Goal: Find specific page/section: Find specific page/section

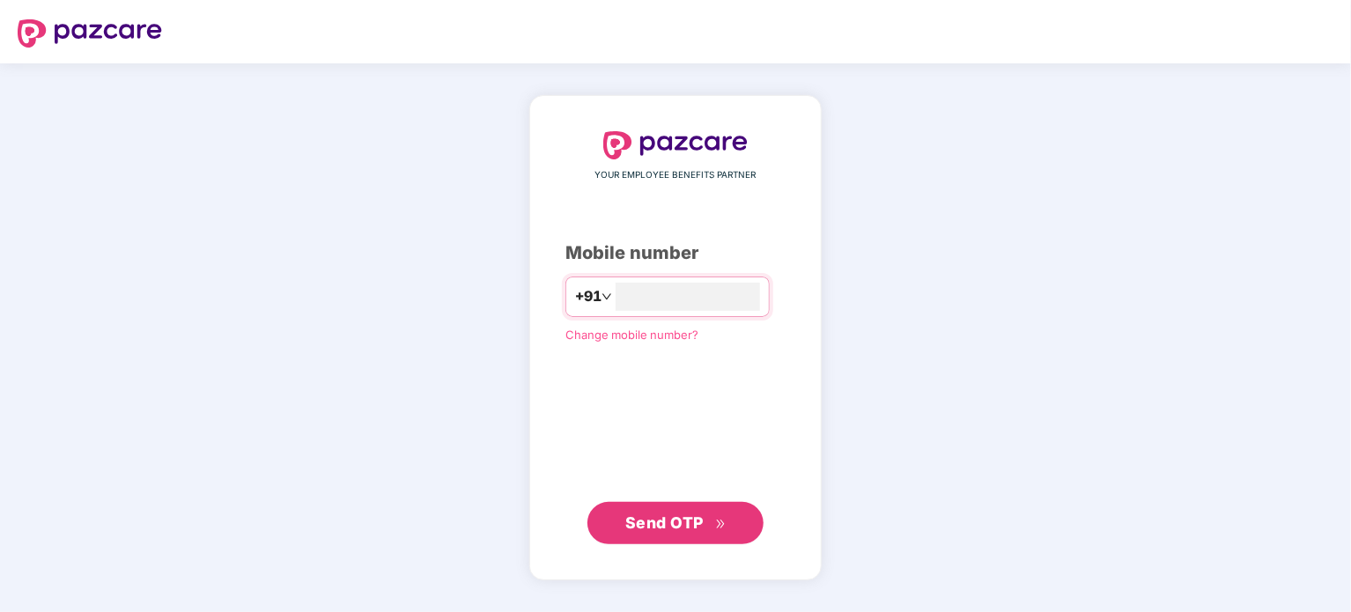
type input "**********"
click at [681, 524] on span "Send OTP" at bounding box center [664, 521] width 78 height 18
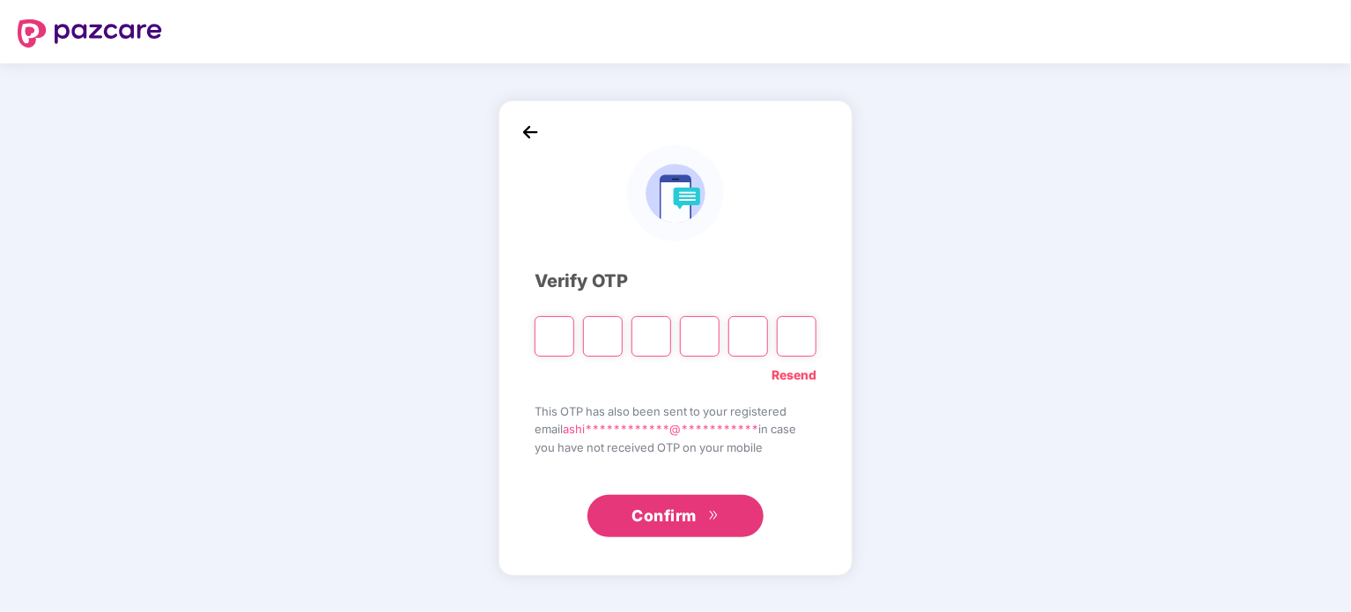
type input "*"
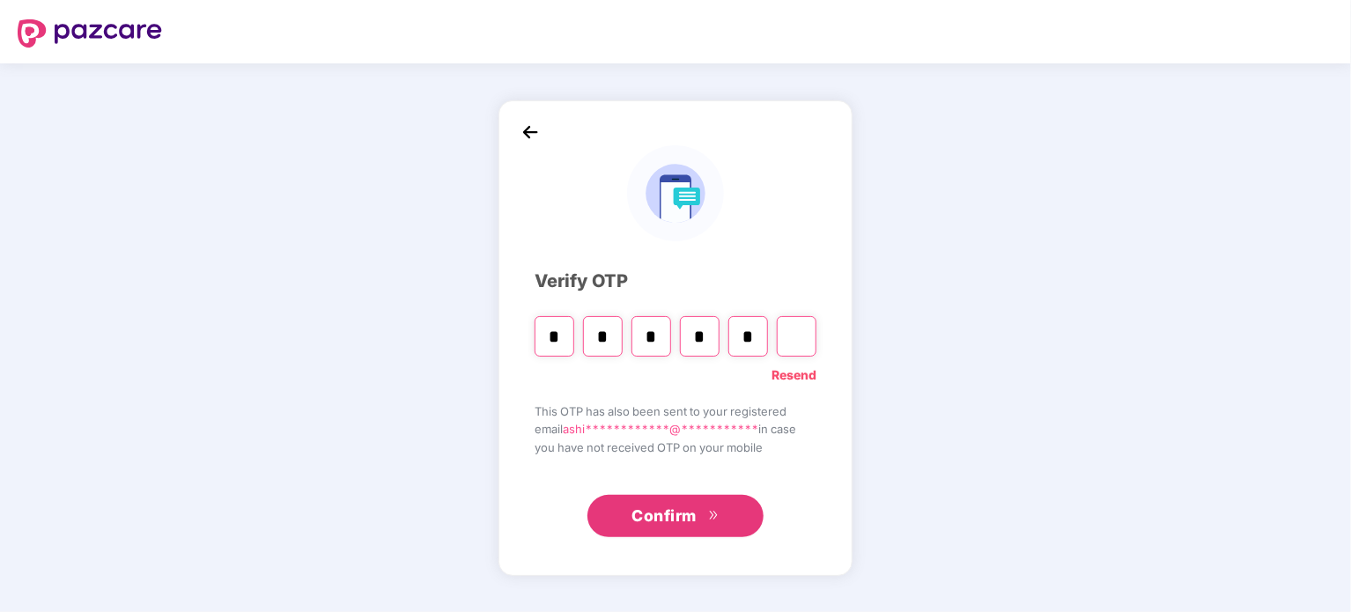
type input "*"
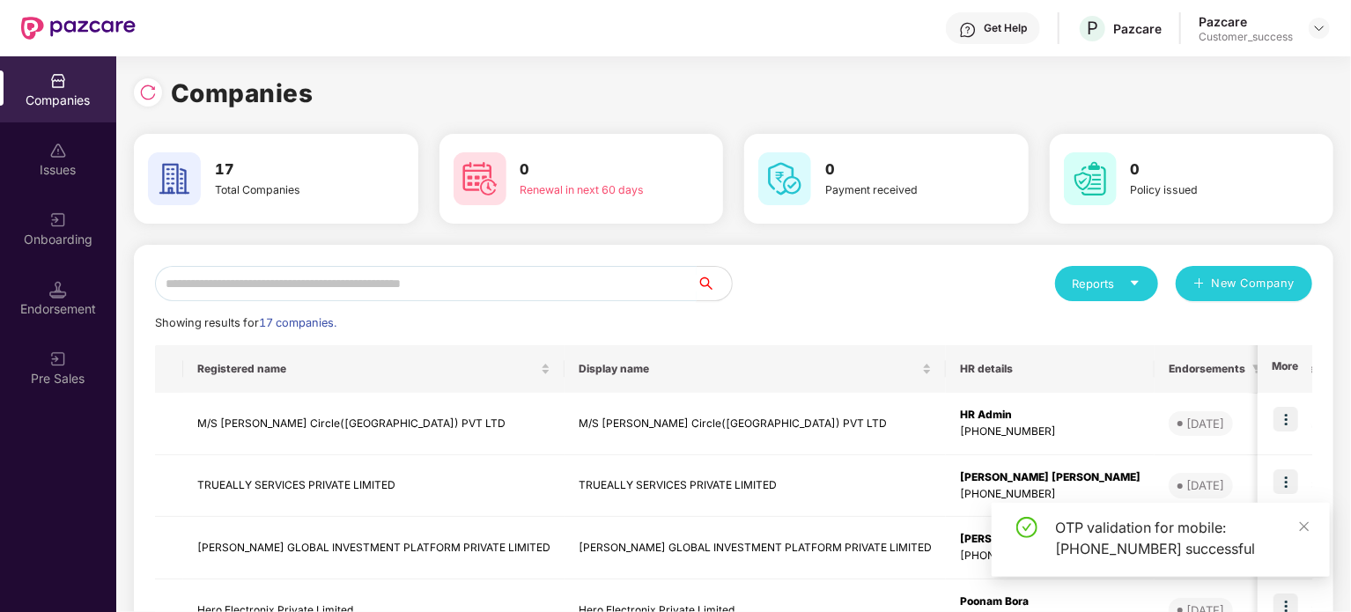
click at [429, 283] on input "text" at bounding box center [425, 283] width 541 height 35
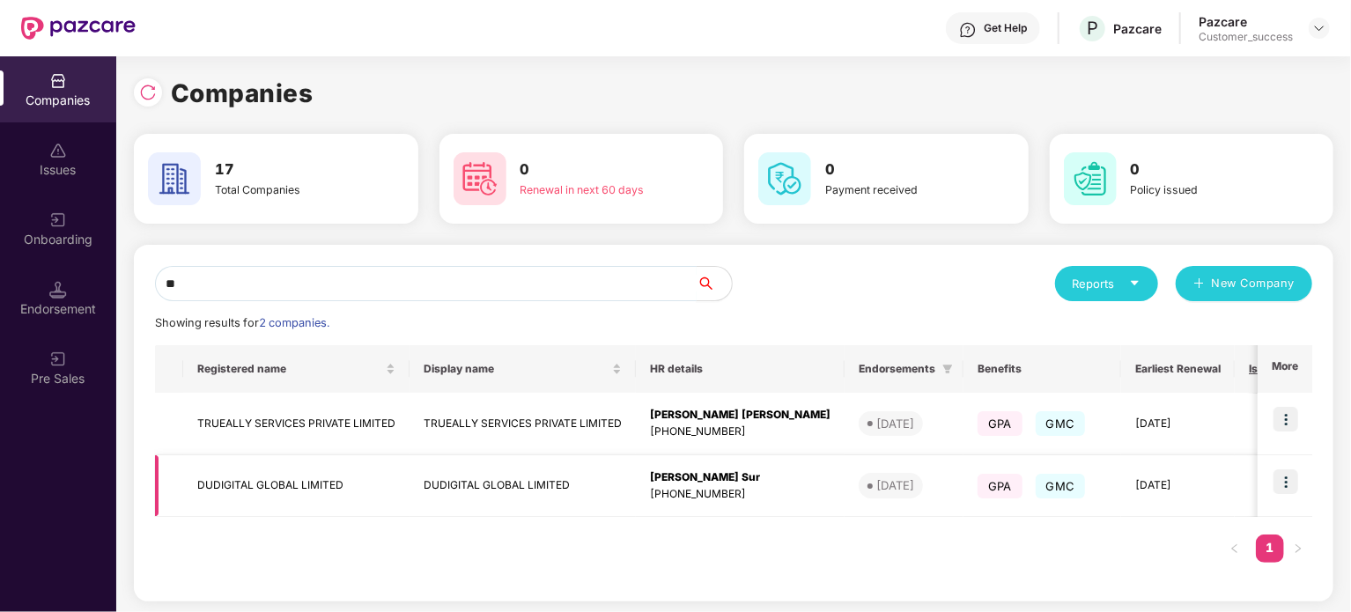
type input "**"
click at [1286, 478] on img at bounding box center [1285, 481] width 25 height 25
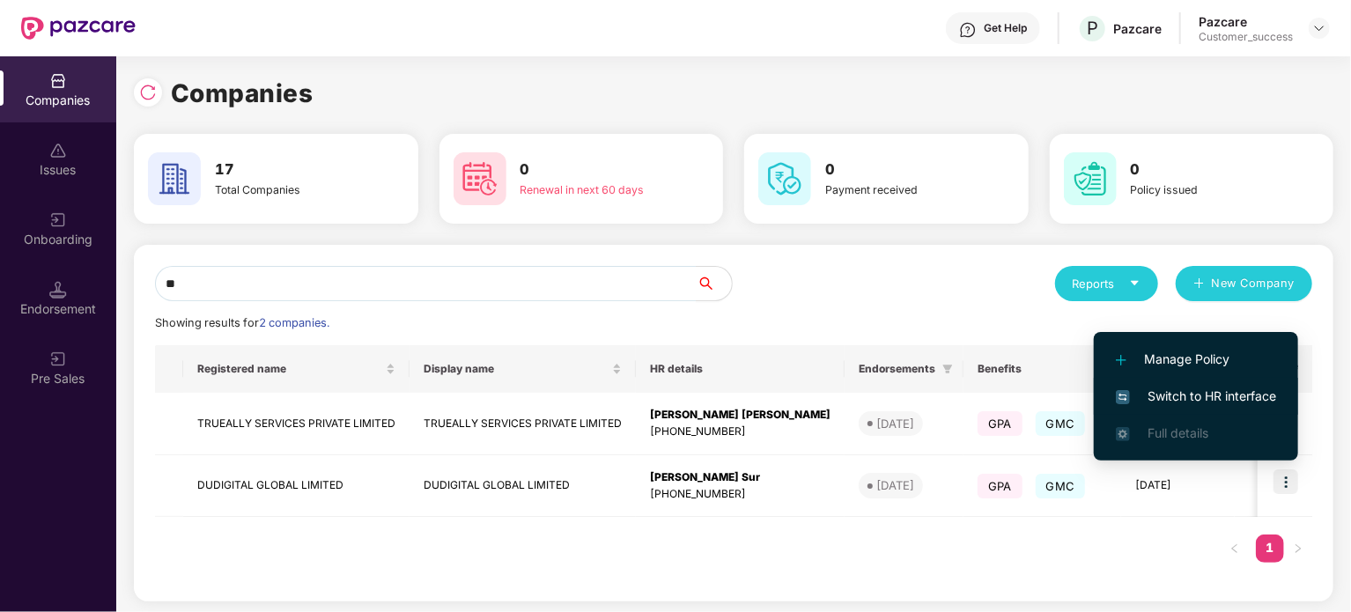
click at [1230, 395] on span "Switch to HR interface" at bounding box center [1195, 395] width 160 height 19
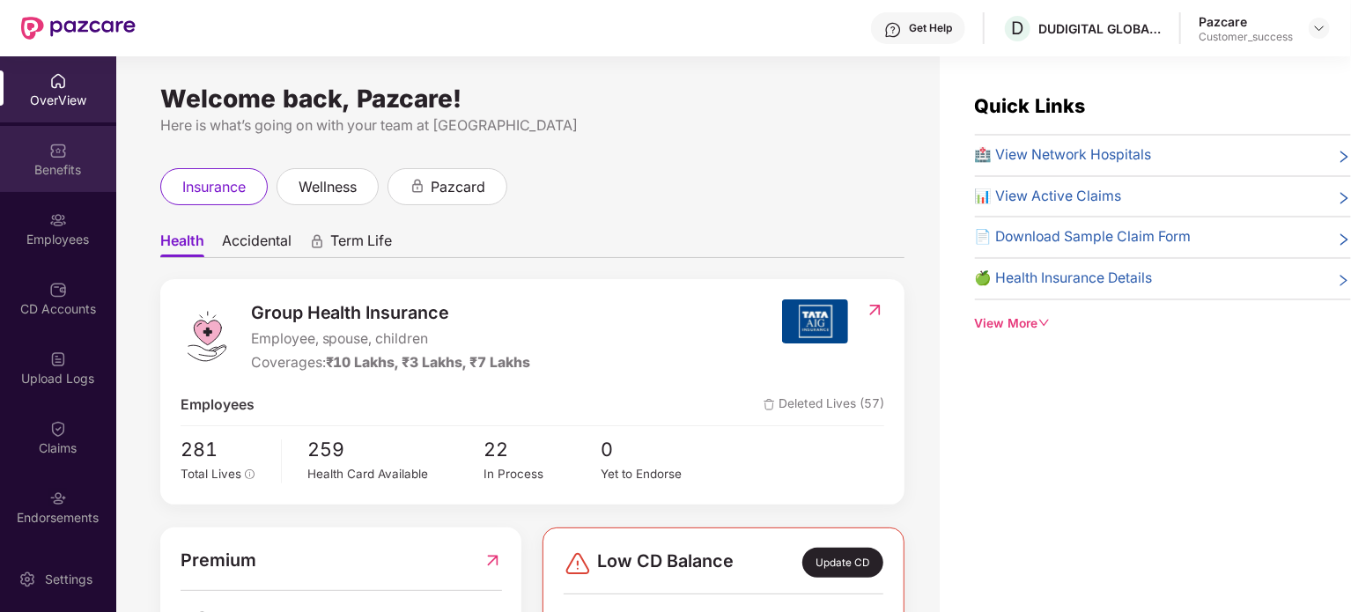
click at [67, 180] on div "Benefits" at bounding box center [58, 159] width 116 height 66
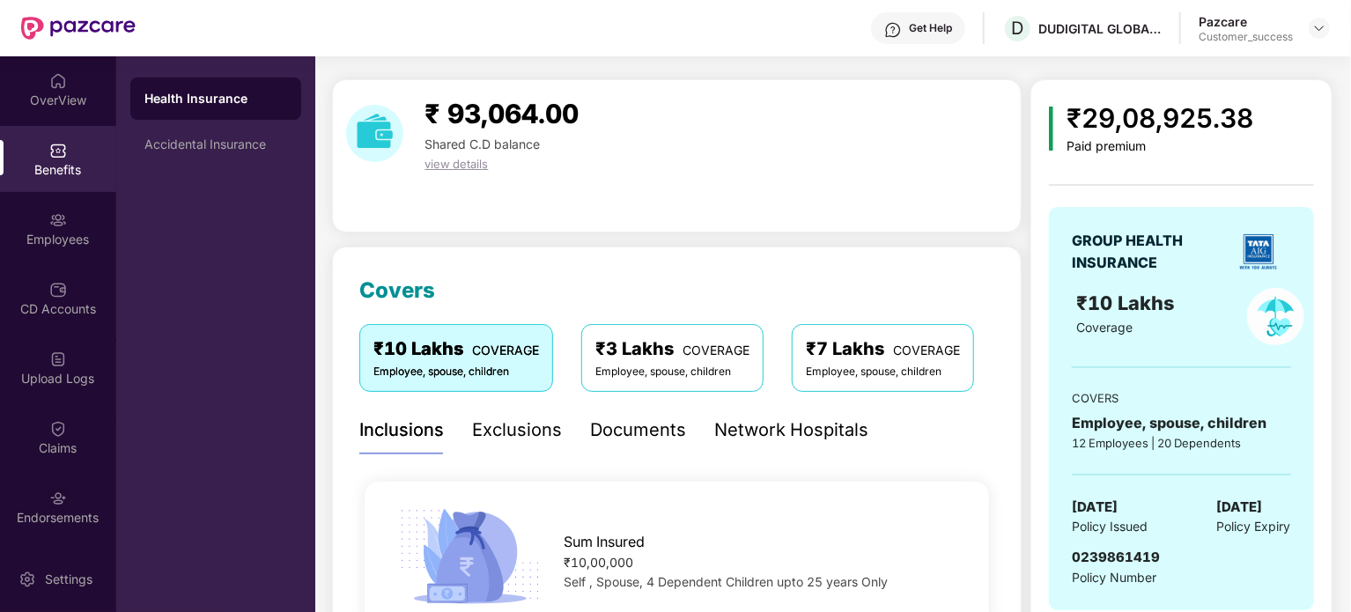
scroll to position [39, 0]
click at [818, 426] on div "Network Hospitals" at bounding box center [791, 429] width 154 height 27
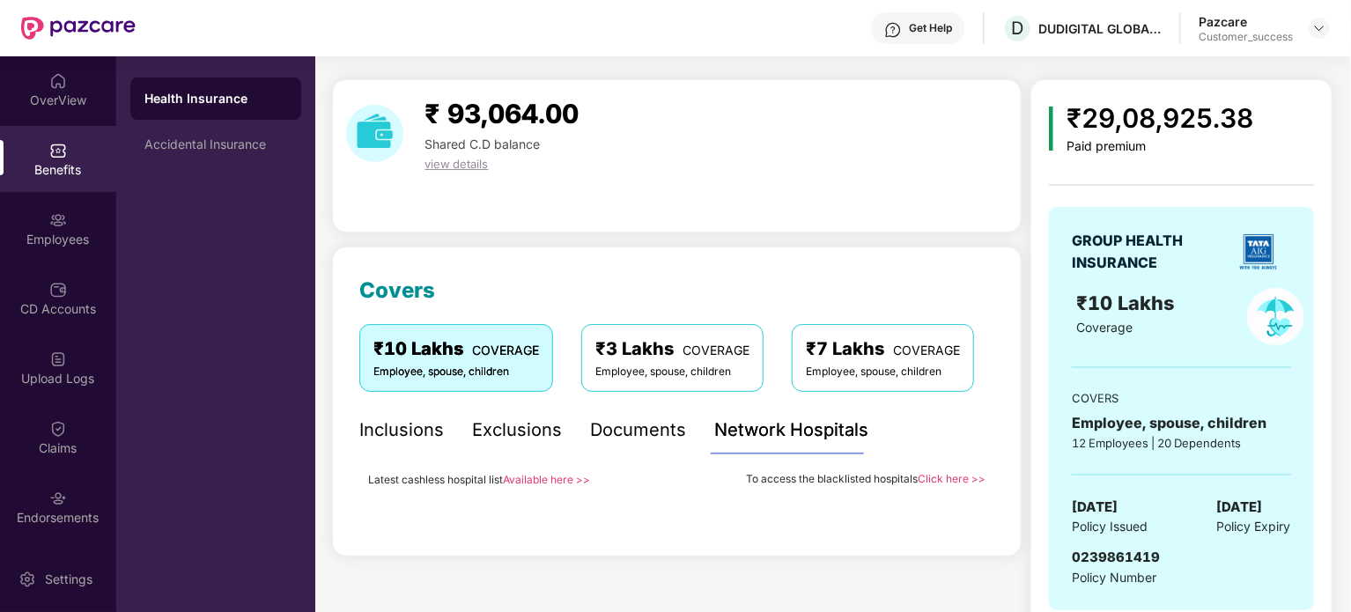
click at [555, 480] on link "Available here >>" at bounding box center [546, 479] width 87 height 13
click at [663, 429] on div "Documents" at bounding box center [638, 429] width 96 height 27
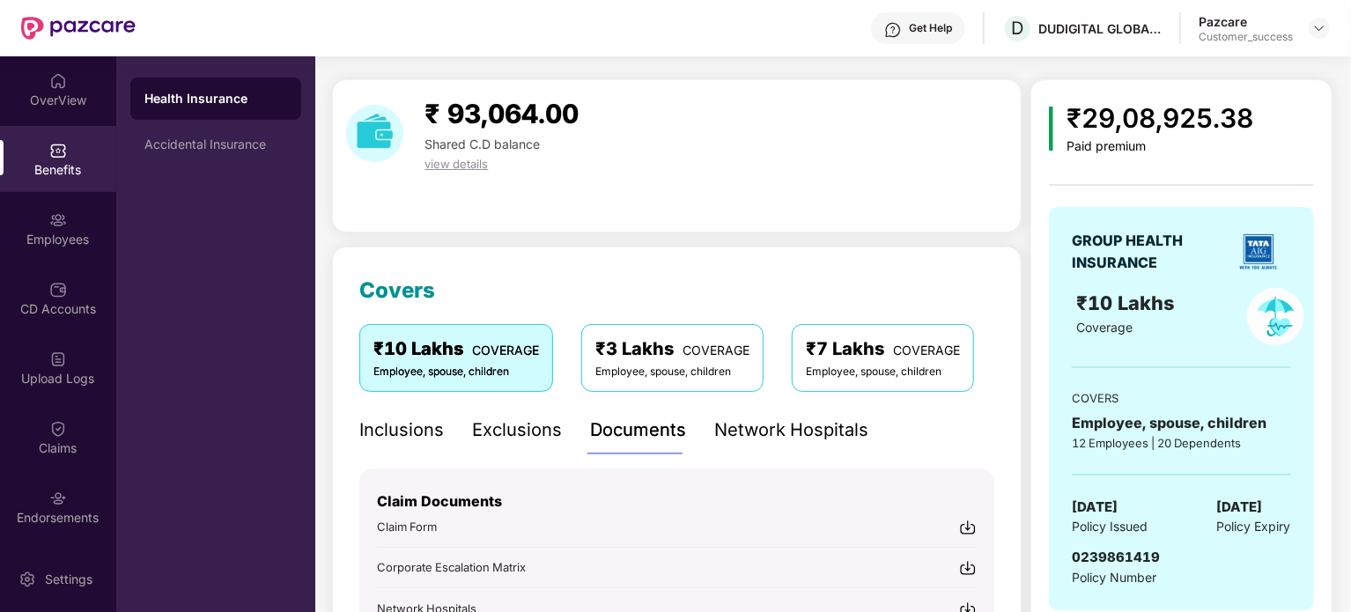
scroll to position [359, 0]
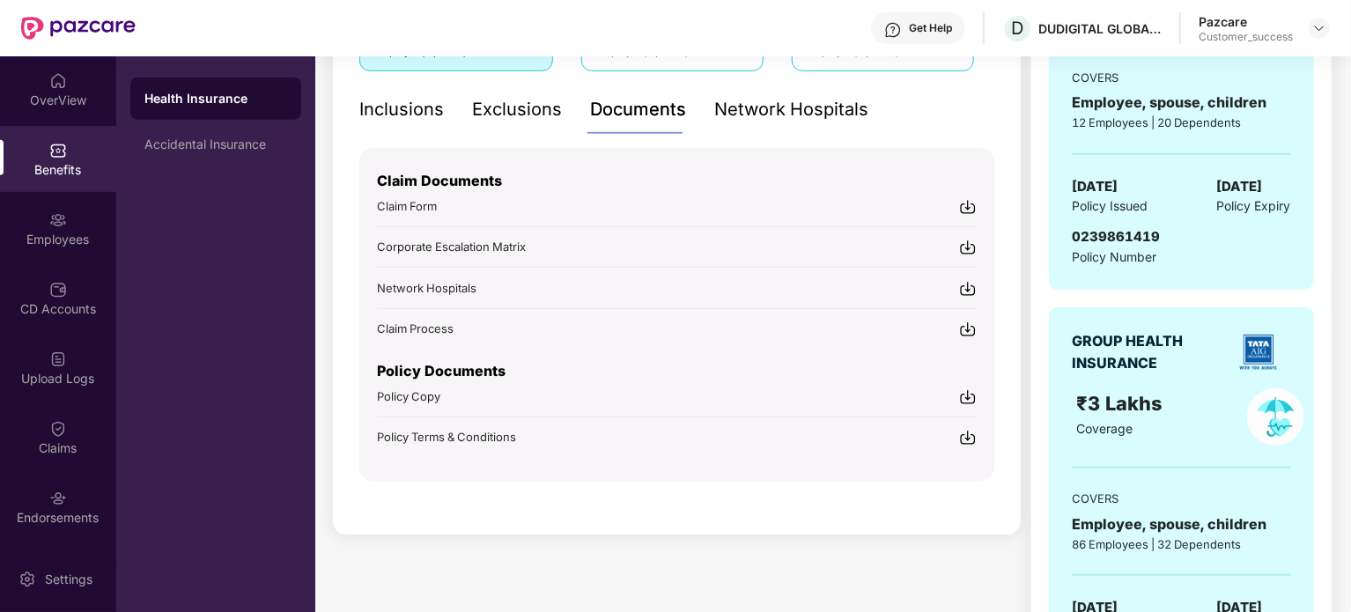
click at [971, 436] on img at bounding box center [968, 438] width 18 height 18
